Goal: Navigation & Orientation: Find specific page/section

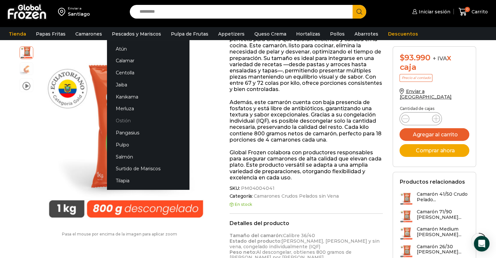
click at [126, 119] on link "Ostión" at bounding box center [148, 121] width 82 height 12
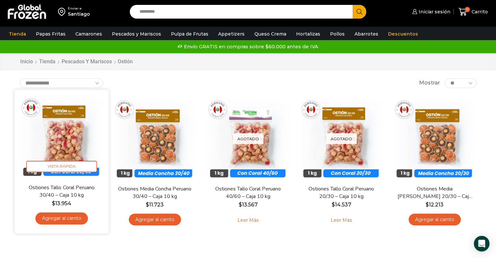
click at [88, 157] on img at bounding box center [62, 136] width 84 height 84
click at [72, 157] on img at bounding box center [62, 136] width 84 height 84
click at [70, 142] on img at bounding box center [62, 136] width 84 height 84
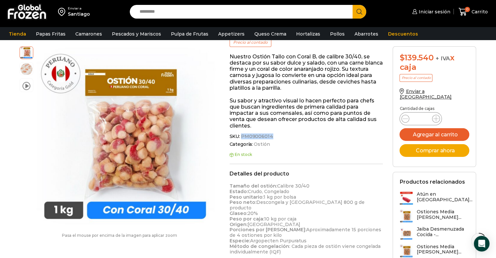
drag, startPoint x: 240, startPoint y: 137, endPoint x: 269, endPoint y: 136, distance: 29.0
click at [269, 136] on span "PM09006014" at bounding box center [256, 137] width 33 height 6
copy span "PM09006014"
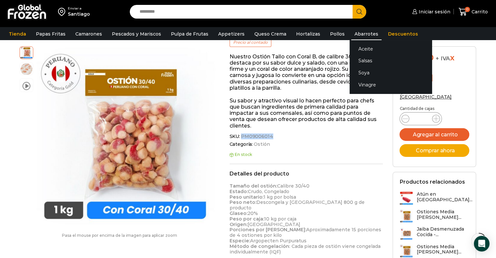
click at [353, 31] on link "Abarrotes" at bounding box center [366, 34] width 30 height 12
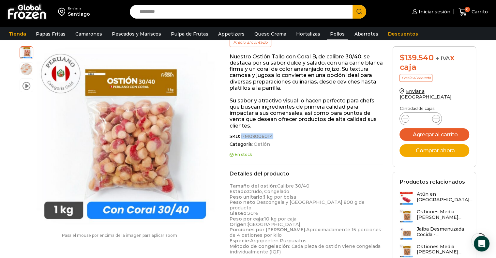
click at [336, 32] on link "Pollos" at bounding box center [336, 34] width 21 height 12
